Goal: Information Seeking & Learning: Learn about a topic

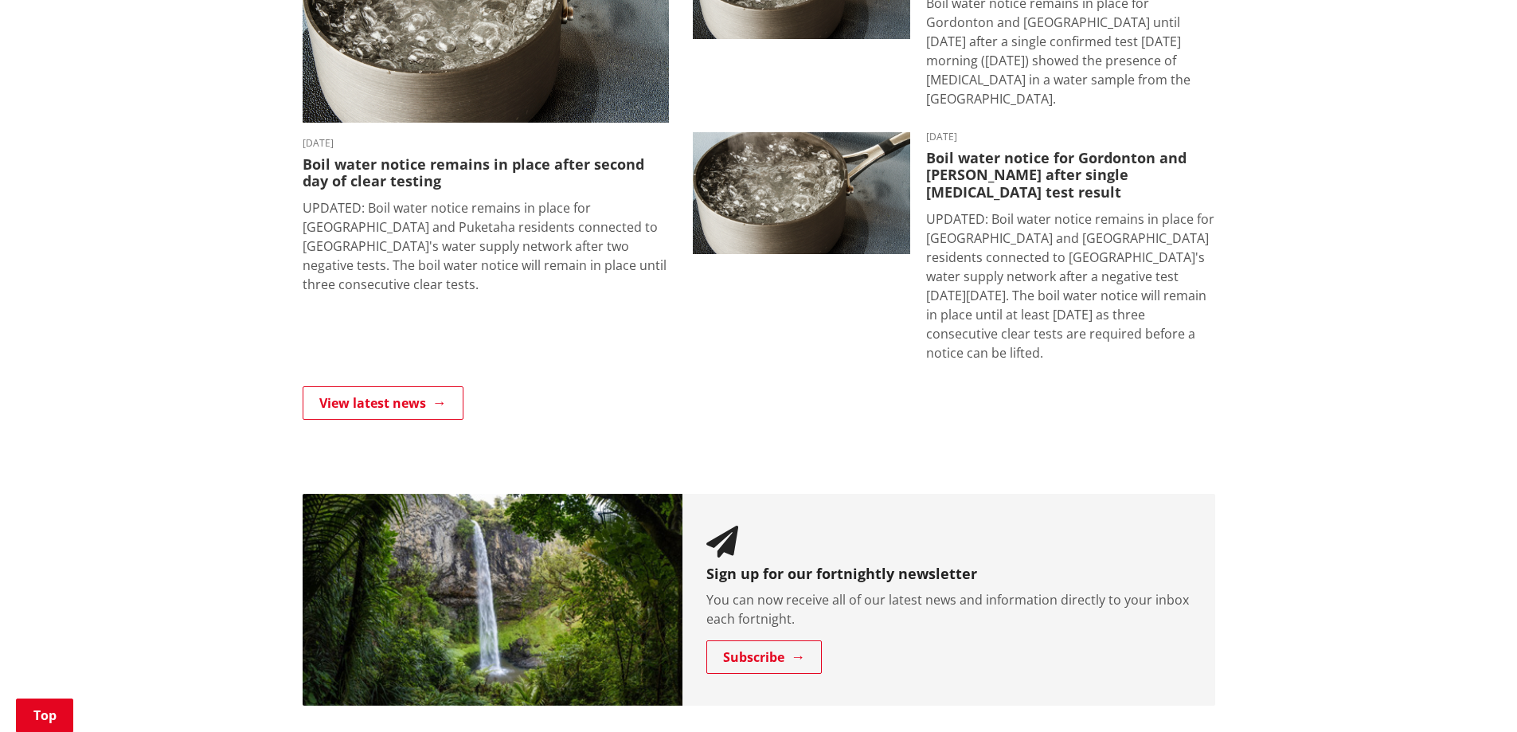
scroll to position [1274, 0]
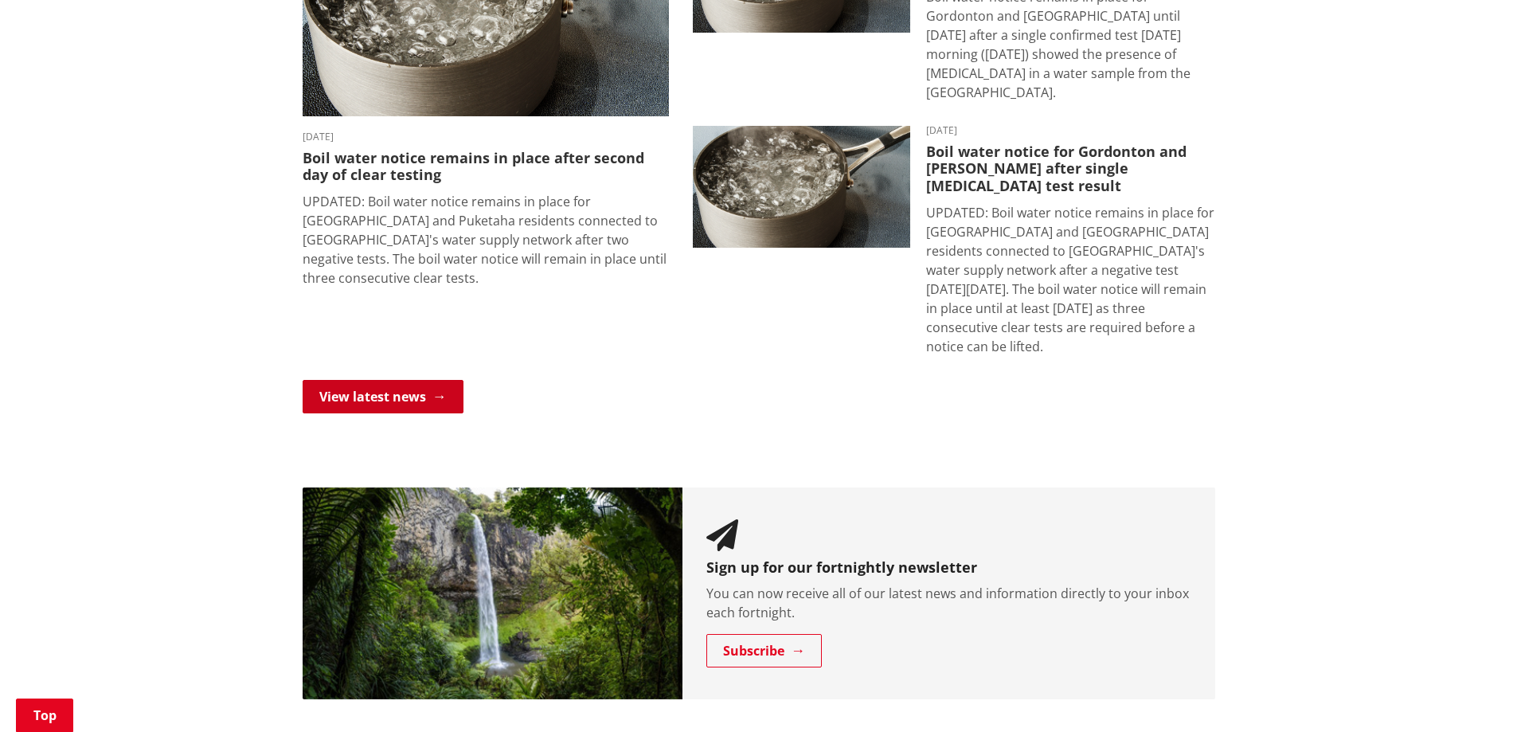
click at [422, 380] on link "View latest news" at bounding box center [383, 396] width 161 height 33
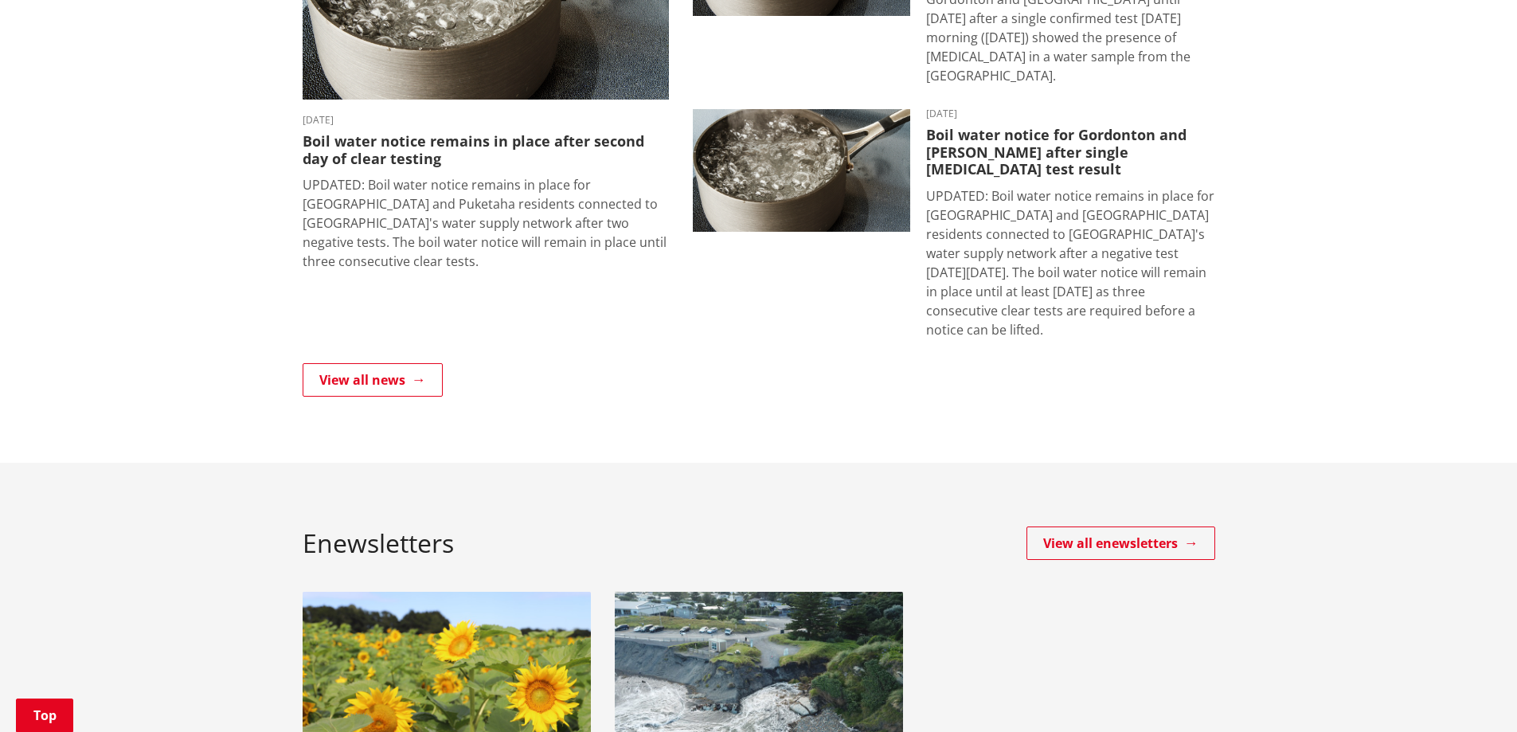
scroll to position [557, 0]
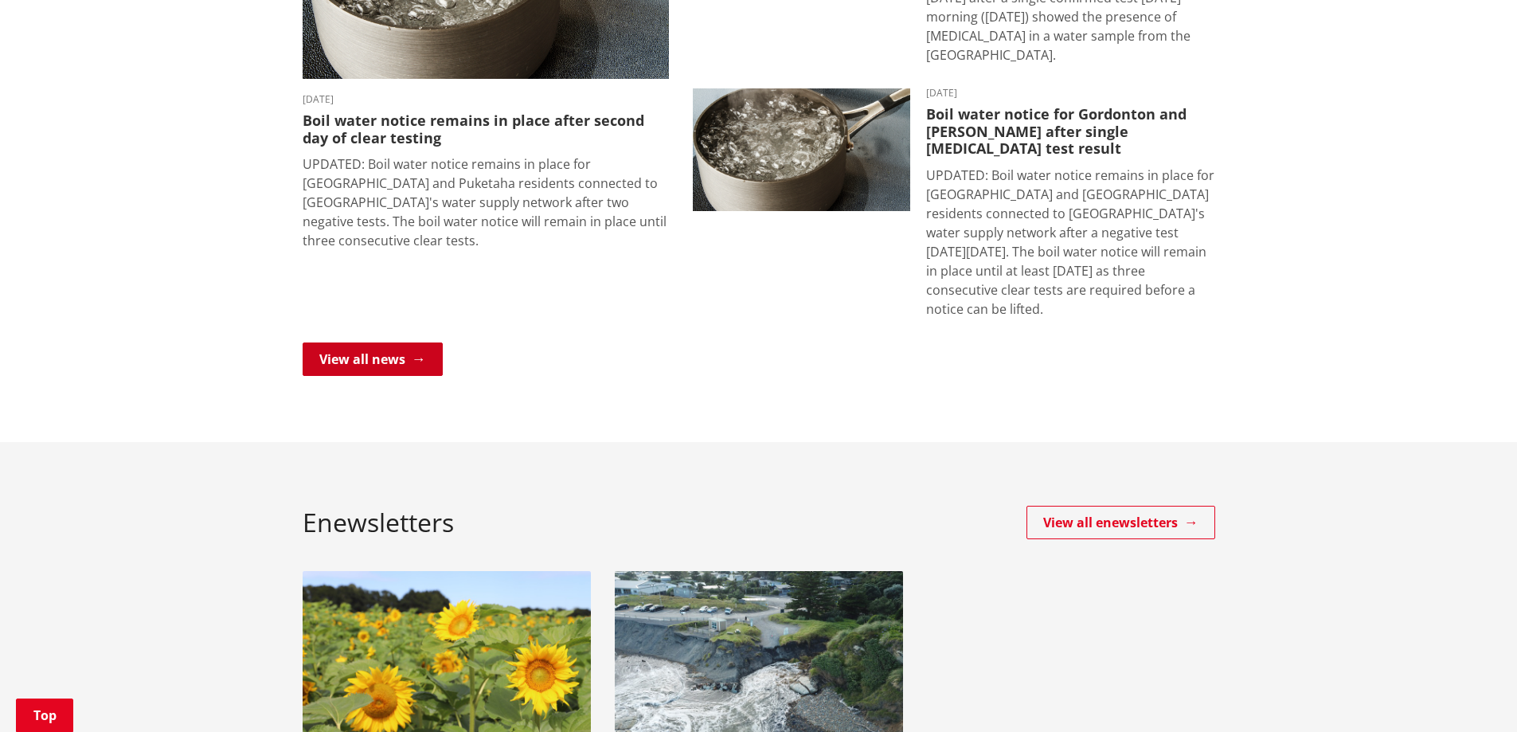
click at [346, 342] on link "View all news" at bounding box center [373, 358] width 140 height 33
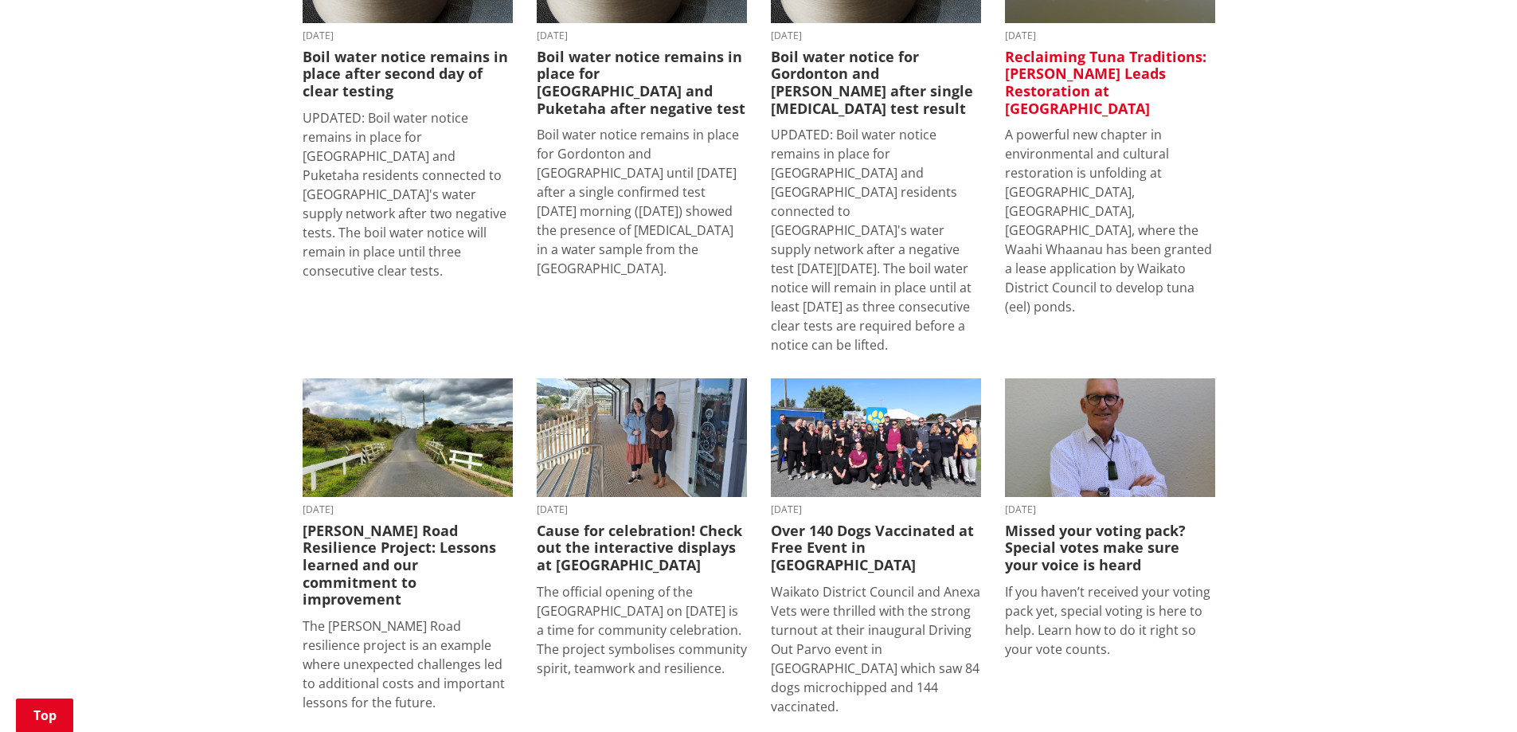
scroll to position [398, 0]
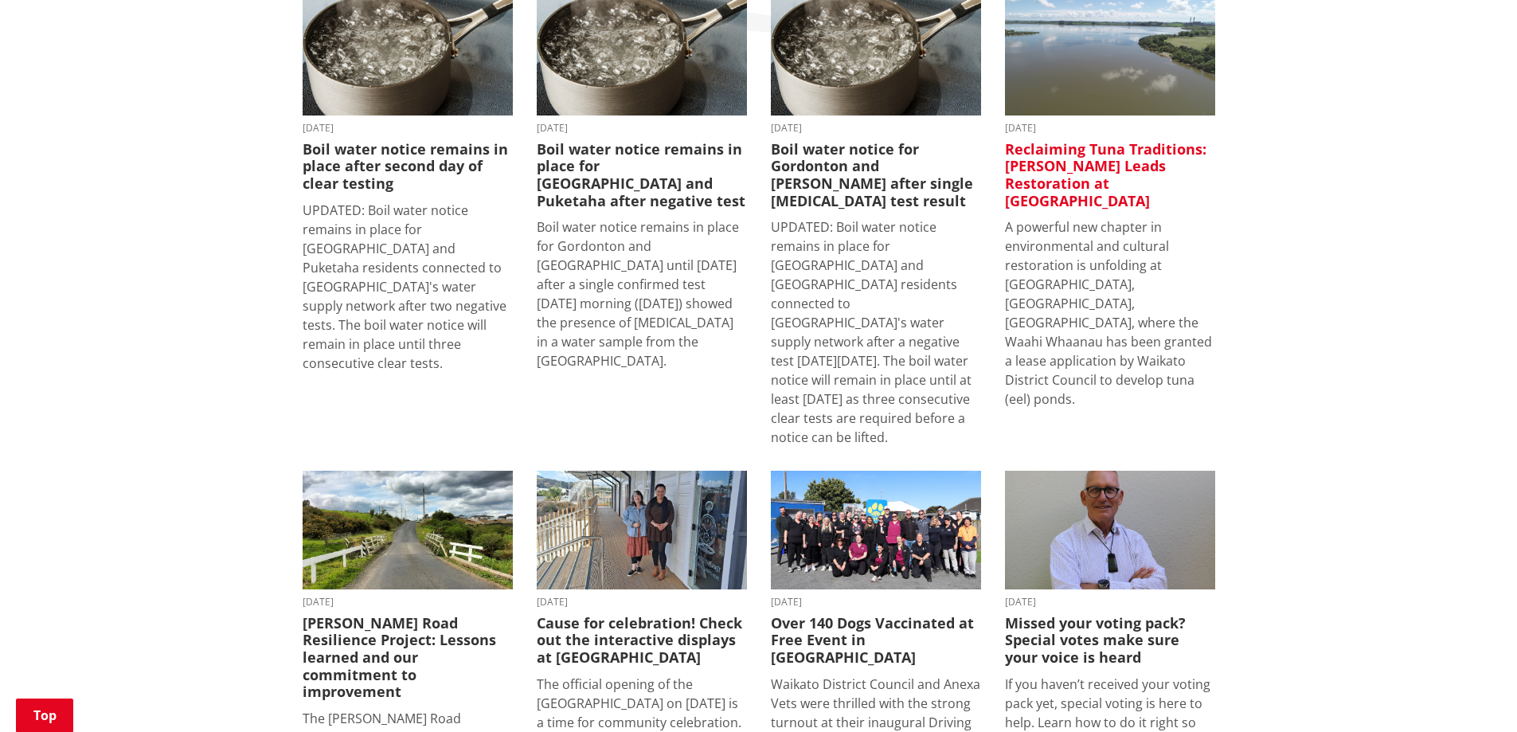
click at [1031, 141] on h3 "Reclaiming Tuna Traditions: Waahi Whaanau Leads Restoration at Lake Waahi" at bounding box center [1110, 175] width 210 height 68
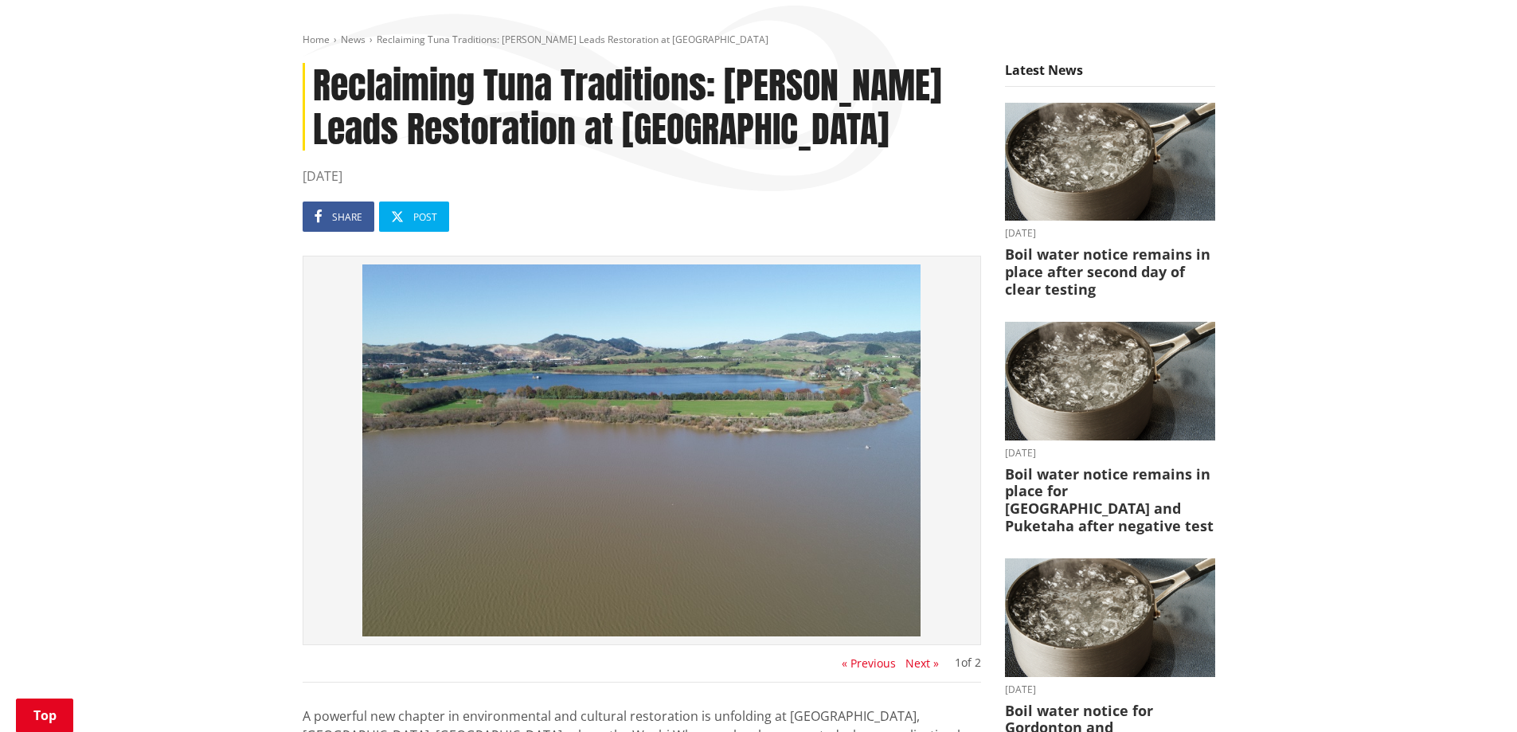
scroll to position [478, 0]
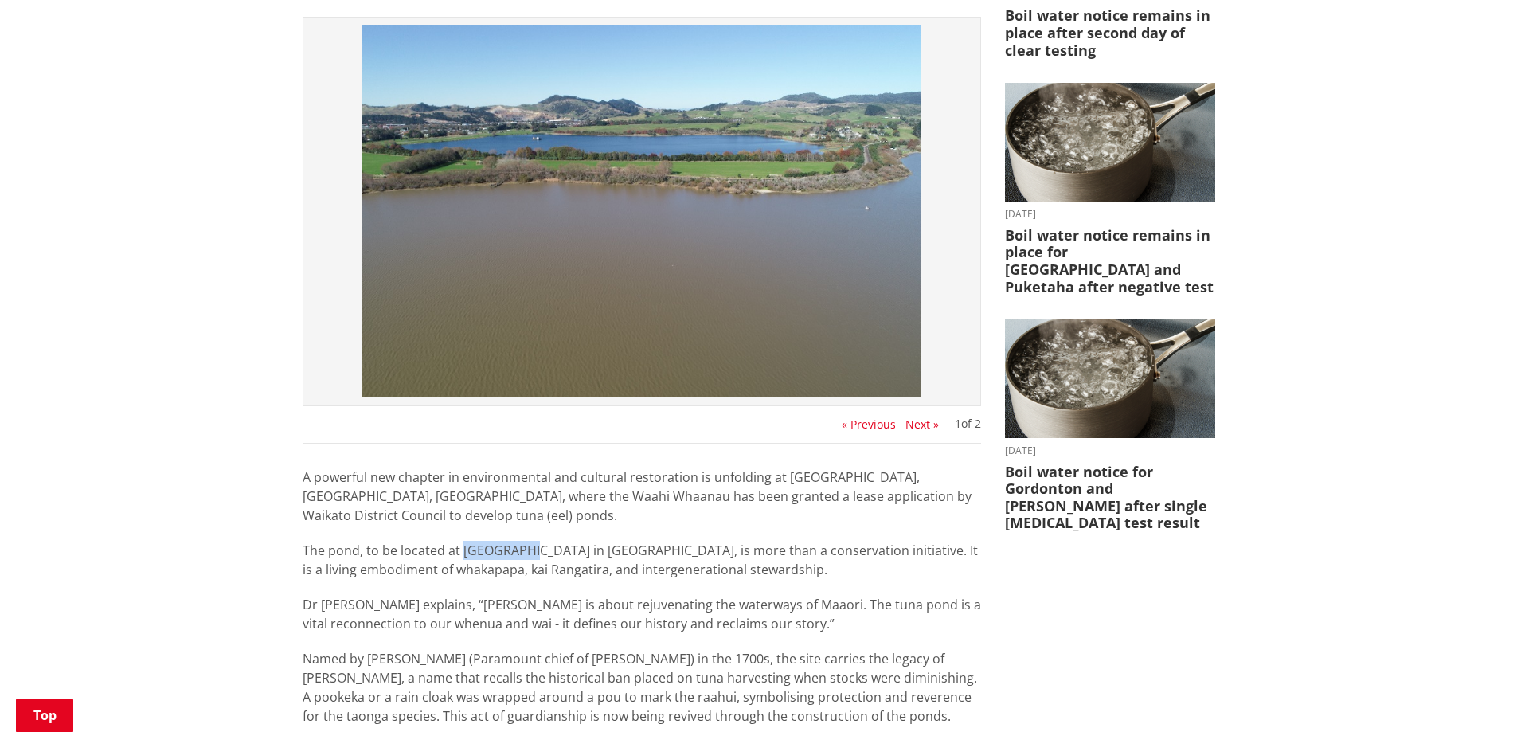
drag, startPoint x: 462, startPoint y: 521, endPoint x: 527, endPoint y: 523, distance: 65.3
click at [527, 541] on p "The pond, to be located at Lake Waahi in Raahui Pookeka, is more than a conserv…" at bounding box center [642, 560] width 678 height 38
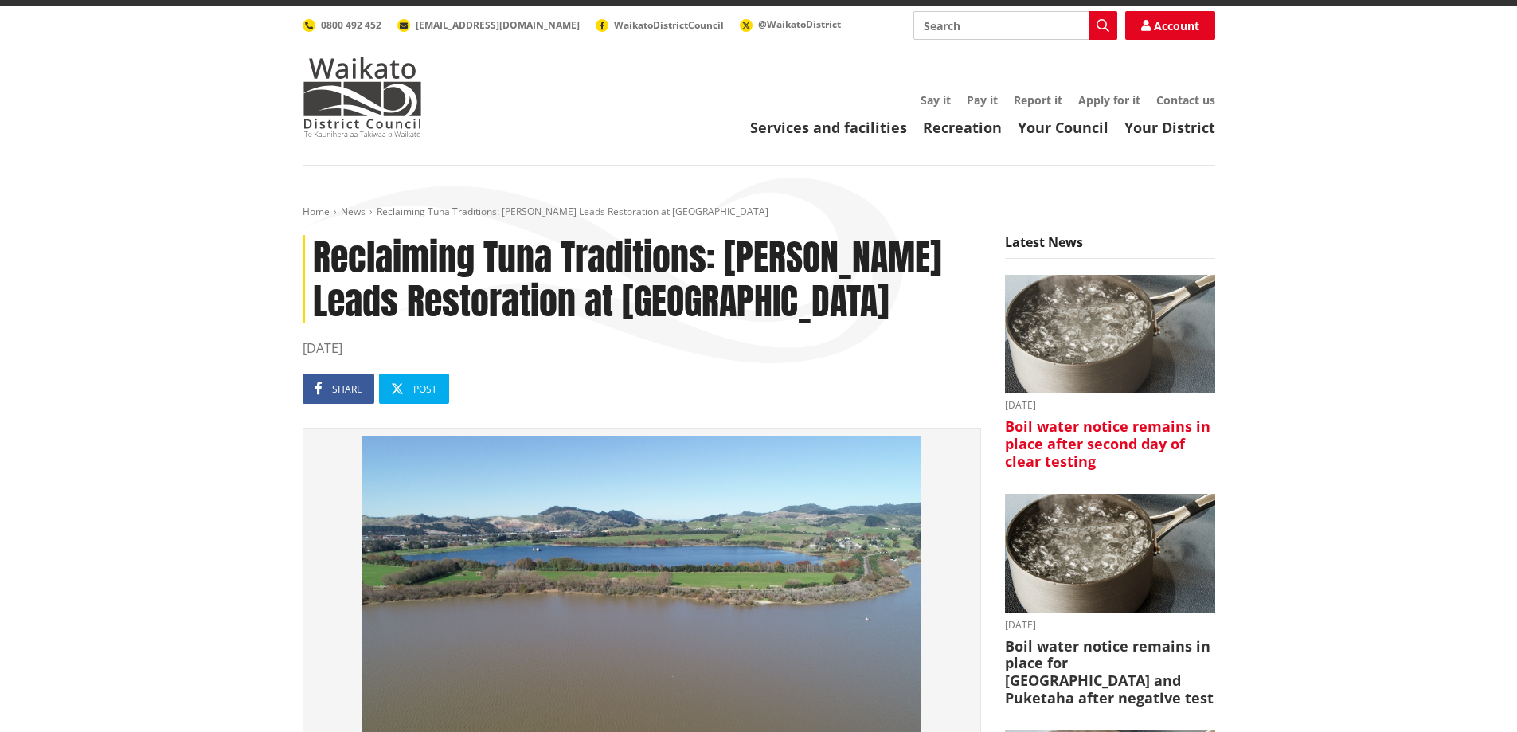
scroll to position [0, 0]
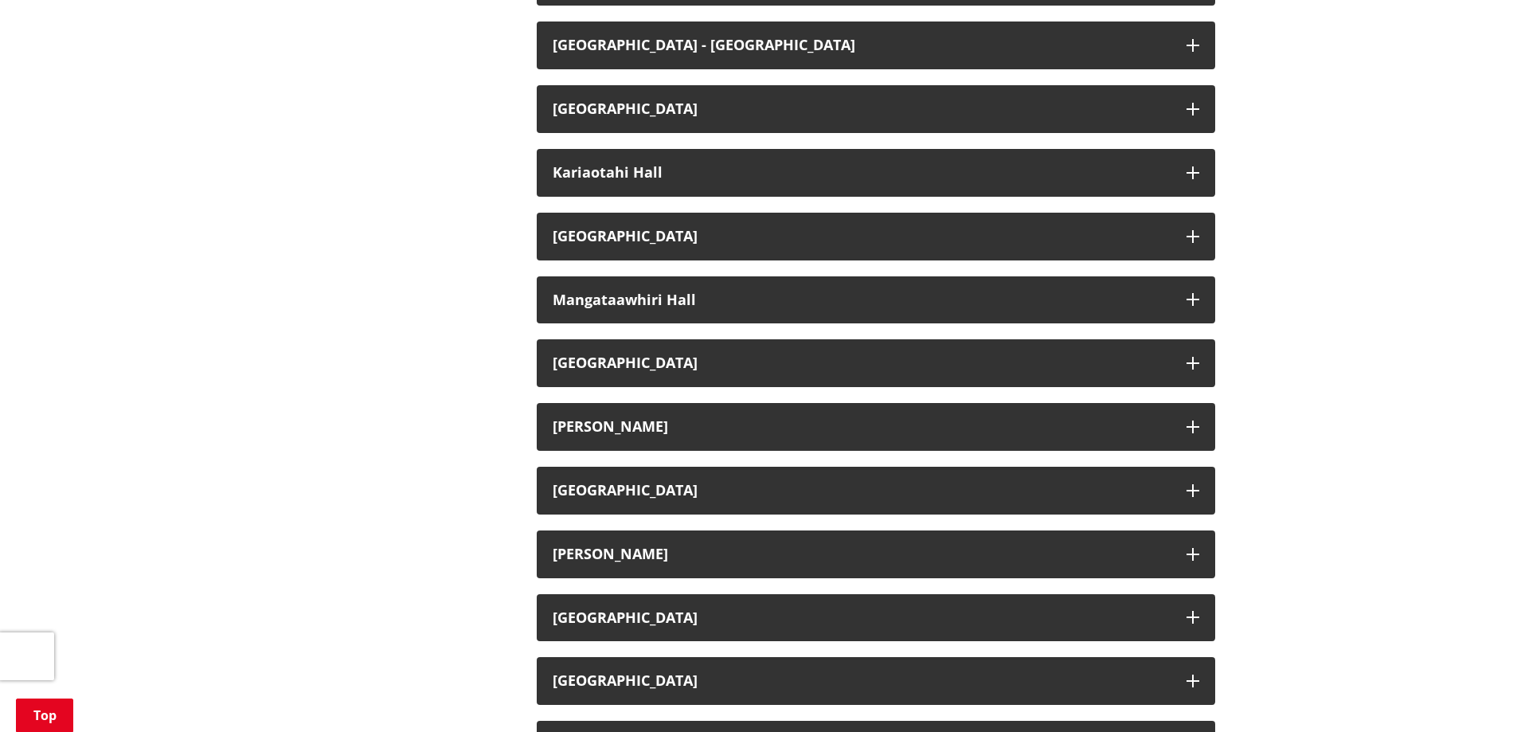
scroll to position [1752, 0]
